Goal: Task Accomplishment & Management: Complete application form

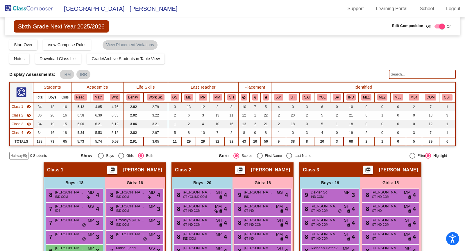
click at [35, 4] on img at bounding box center [29, 8] width 58 height 17
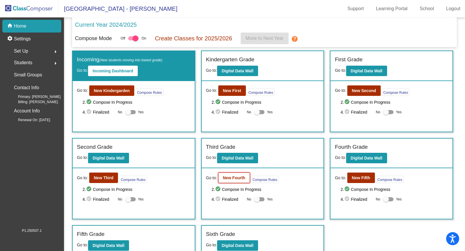
click at [235, 178] on b "New Fourth" at bounding box center [234, 177] width 22 height 5
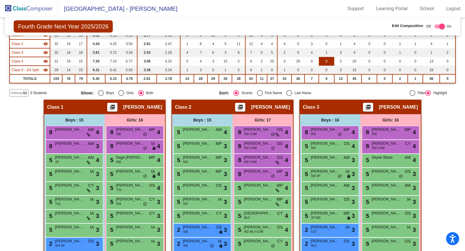
scroll to position [79, 0]
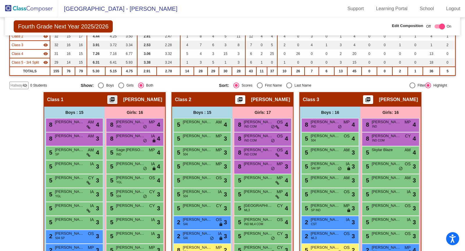
click at [109, 97] on mat-icon "picture_as_pdf" at bounding box center [112, 101] width 7 height 8
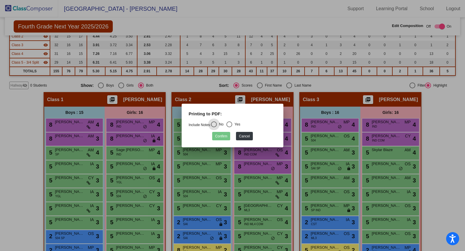
click at [232, 123] on div "Select an option" at bounding box center [229, 124] width 6 height 6
click at [229, 127] on input "Yes" at bounding box center [229, 127] width 0 height 0
radio input "true"
click at [223, 136] on button "Confirm" at bounding box center [221, 136] width 18 height 8
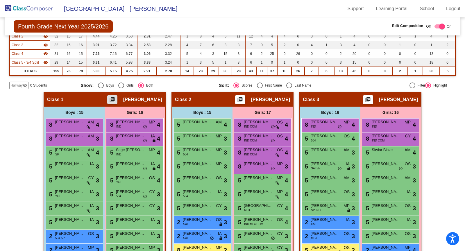
click at [40, 9] on img at bounding box center [29, 8] width 58 height 17
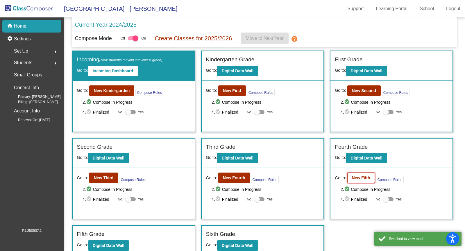
click at [359, 172] on button "New Fifth" at bounding box center [361, 177] width 28 height 10
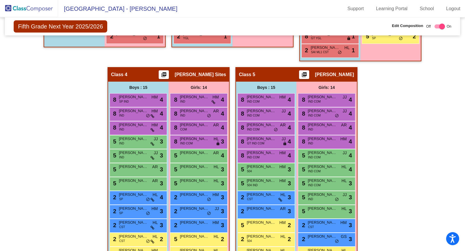
scroll to position [364, 0]
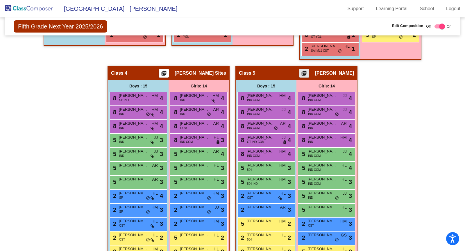
click at [307, 72] on mat-icon "picture_as_pdf" at bounding box center [303, 74] width 7 height 8
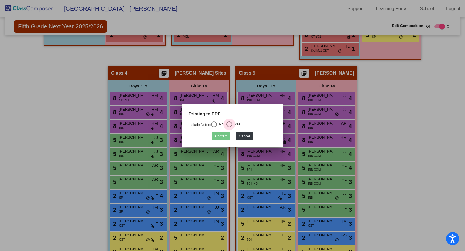
click at [232, 125] on div "Select an option" at bounding box center [229, 124] width 6 height 6
click at [229, 127] on input "Yes" at bounding box center [229, 127] width 0 height 0
radio input "true"
click at [216, 138] on button "Confirm" at bounding box center [221, 136] width 18 height 8
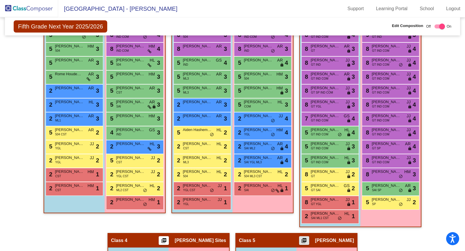
scroll to position [0, 0]
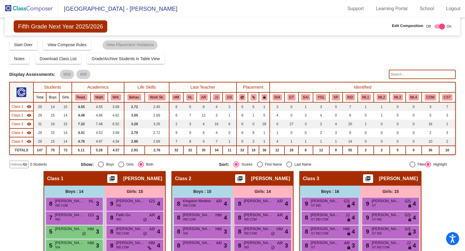
click at [48, 10] on img at bounding box center [29, 8] width 58 height 17
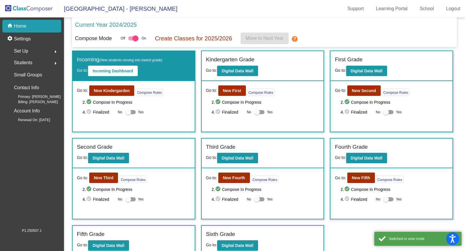
scroll to position [53, 0]
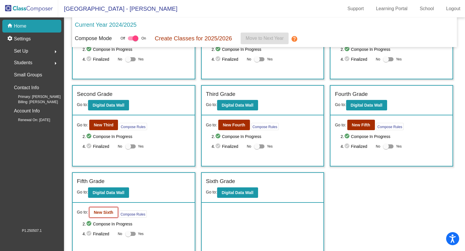
click at [102, 211] on b "New Sixth" at bounding box center [103, 212] width 19 height 5
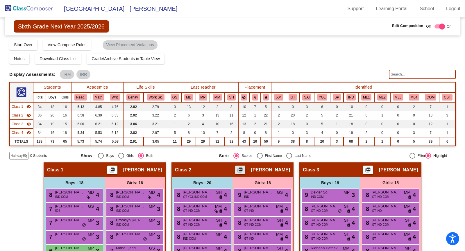
click at [243, 169] on mat-icon "picture_as_pdf" at bounding box center [239, 171] width 7 height 8
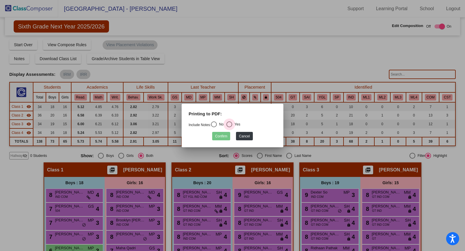
click at [235, 126] on div "Yes" at bounding box center [236, 124] width 8 height 5
click at [229, 127] on input "Yes" at bounding box center [229, 127] width 0 height 0
radio input "true"
click at [224, 135] on button "Confirm" at bounding box center [221, 136] width 18 height 8
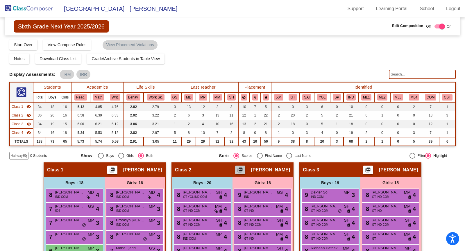
click at [243, 169] on mat-icon "picture_as_pdf" at bounding box center [239, 171] width 7 height 8
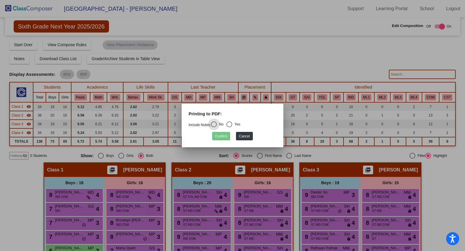
click at [239, 124] on div "Yes" at bounding box center [236, 124] width 8 height 5
click at [229, 127] on input "Yes" at bounding box center [229, 127] width 0 height 0
radio input "true"
click at [221, 134] on button "Confirm" at bounding box center [221, 136] width 18 height 8
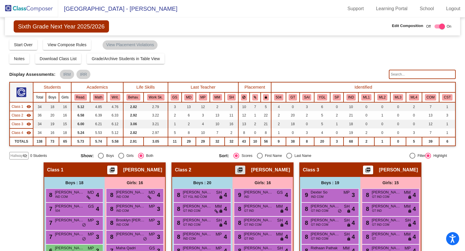
click at [371, 168] on mat-icon "picture_as_pdf" at bounding box center [367, 171] width 7 height 8
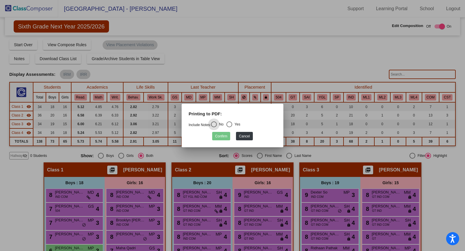
click at [229, 123] on div "Select an option" at bounding box center [229, 124] width 6 height 6
click at [229, 127] on input "Yes" at bounding box center [229, 127] width 0 height 0
radio input "true"
click at [221, 136] on button "Confirm" at bounding box center [221, 136] width 18 height 8
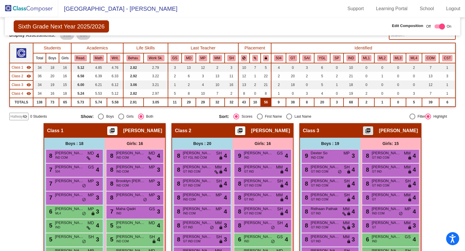
scroll to position [32, 0]
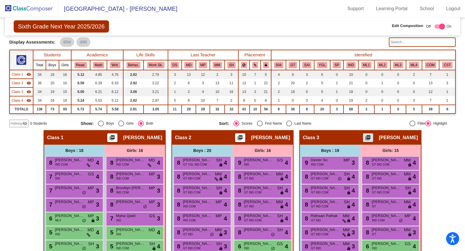
click at [404, 42] on input "text" at bounding box center [421, 41] width 67 height 9
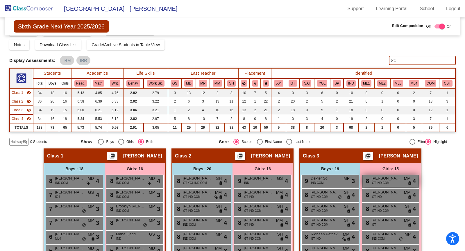
scroll to position [12, 0]
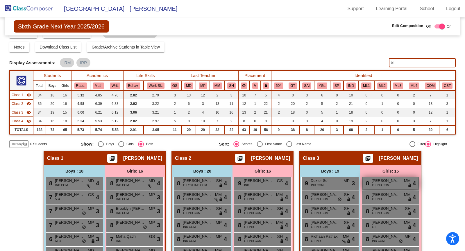
type input "b"
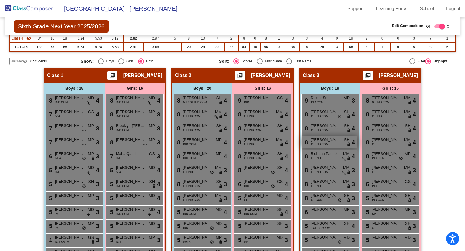
scroll to position [0, 0]
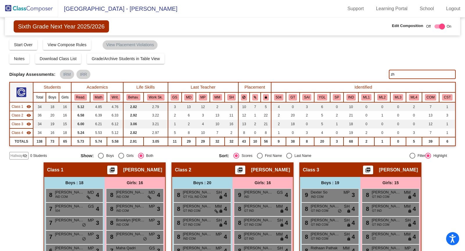
type input "z"
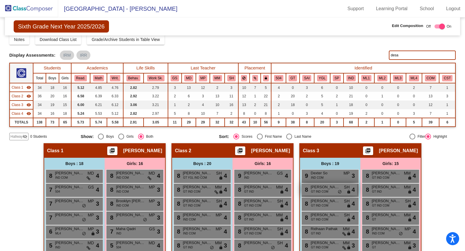
scroll to position [17, 0]
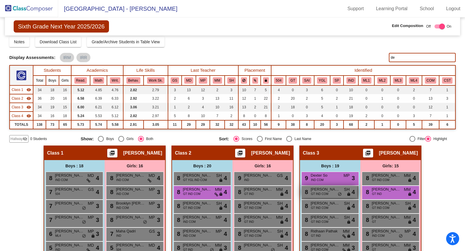
type input "d"
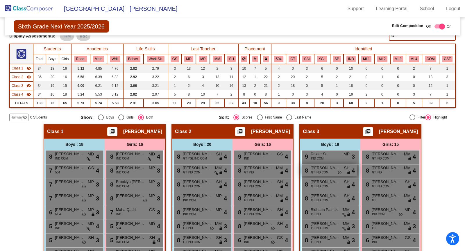
scroll to position [0, 0]
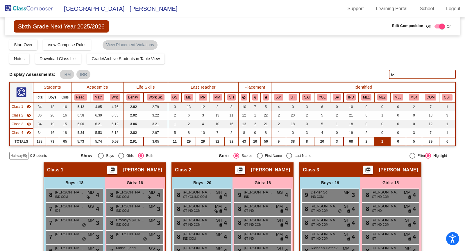
type input "a"
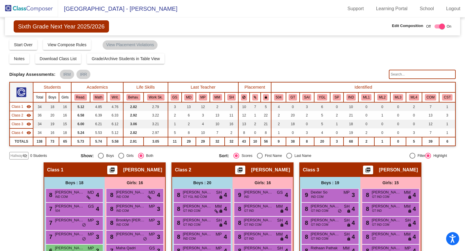
click at [32, 8] on img at bounding box center [29, 8] width 58 height 17
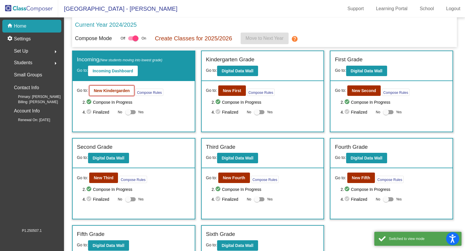
click at [117, 86] on button "New Kindergarden" at bounding box center [111, 90] width 45 height 10
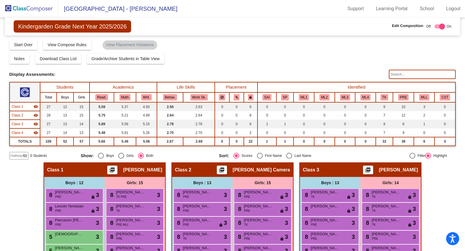
click at [23, 156] on mat-icon "visibility_off" at bounding box center [25, 155] width 5 height 5
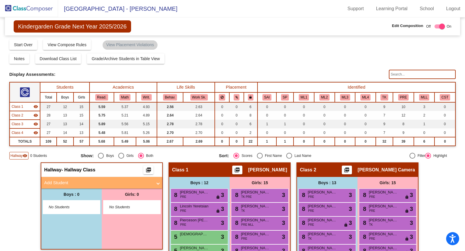
click at [95, 181] on mat-panel-title "Add Student" at bounding box center [98, 182] width 108 height 7
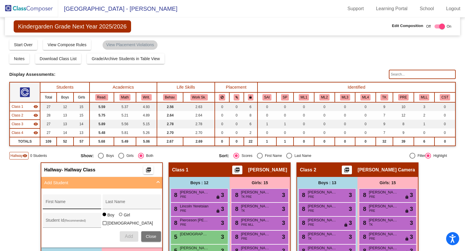
click at [88, 202] on input "First Name" at bounding box center [72, 203] width 52 height 5
type input "[PERSON_NAME]"
click at [125, 202] on input "Last Name" at bounding box center [131, 203] width 52 height 5
type input "[PERSON_NAME]"
click at [119, 214] on div "Boy Girl [DEMOGRAPHIC_DATA]" at bounding box center [131, 220] width 58 height 16
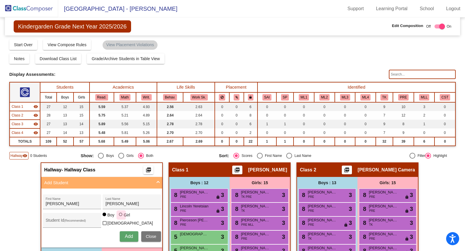
click at [119, 215] on label "Girl" at bounding box center [125, 215] width 13 height 6
click at [121, 217] on input "Girl" at bounding box center [121, 217] width 0 height 0
radio input "true"
click at [73, 221] on input "Student Id (Recommended)" at bounding box center [72, 222] width 52 height 5
type input "922697"
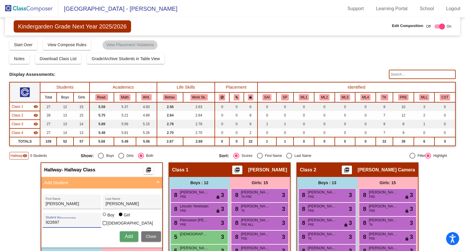
click at [129, 234] on span "Add" at bounding box center [129, 236] width 8 height 5
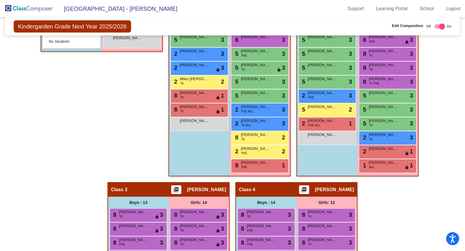
scroll to position [223, 0]
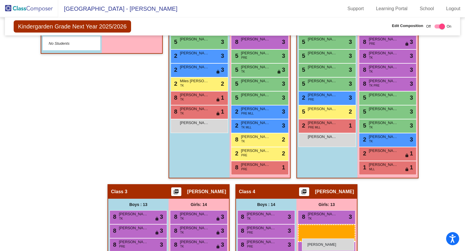
drag, startPoint x: 130, startPoint y: 40, endPoint x: 302, endPoint y: 238, distance: 262.6
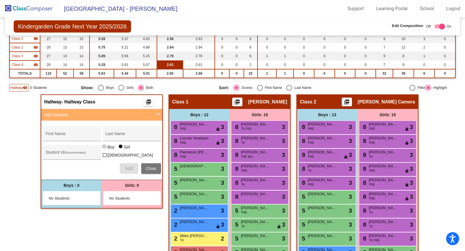
scroll to position [0, 0]
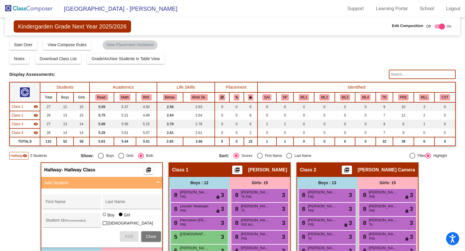
click at [51, 7] on img at bounding box center [29, 8] width 58 height 17
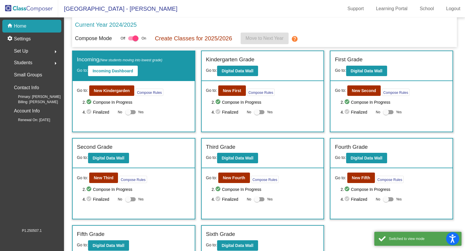
scroll to position [53, 0]
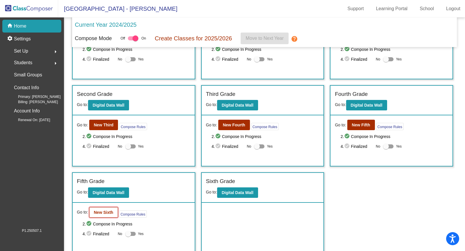
click at [109, 210] on b "New Sixth" at bounding box center [103, 212] width 19 height 5
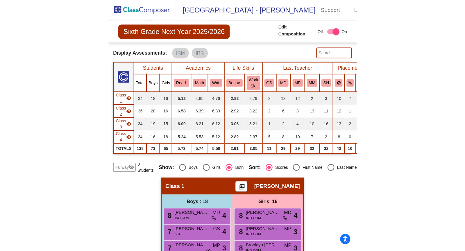
scroll to position [29, 0]
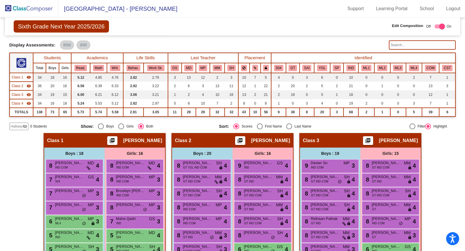
click at [37, 7] on img at bounding box center [29, 8] width 58 height 17
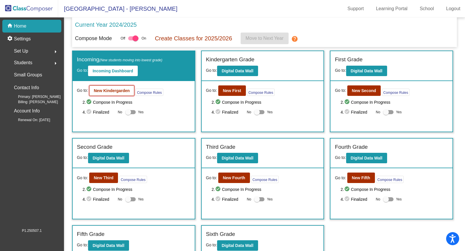
click at [125, 89] on b "New Kindergarden" at bounding box center [112, 90] width 36 height 5
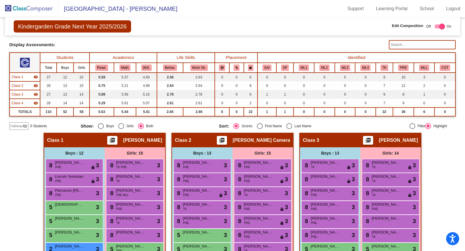
scroll to position [31, 0]
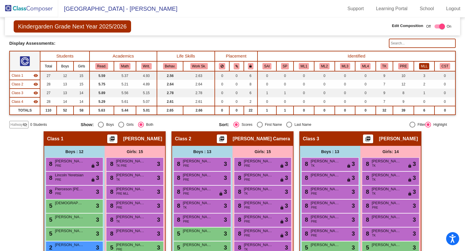
click at [420, 66] on button "MLL" at bounding box center [424, 66] width 10 height 6
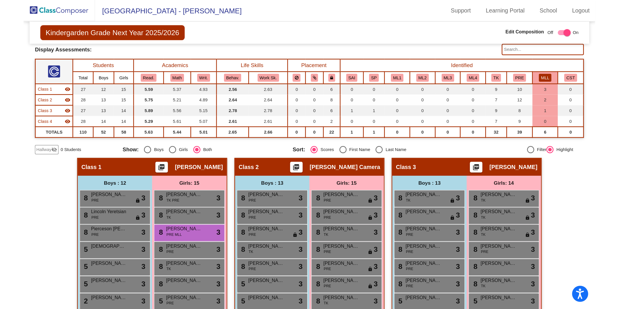
scroll to position [0, 0]
